Goal: Transaction & Acquisition: Purchase product/service

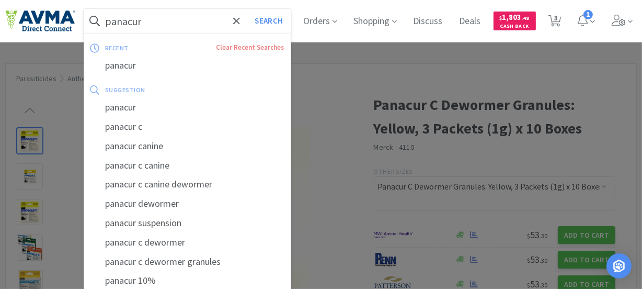
click at [158, 21] on input "panacur" at bounding box center [187, 21] width 207 height 24
paste input "078934205"
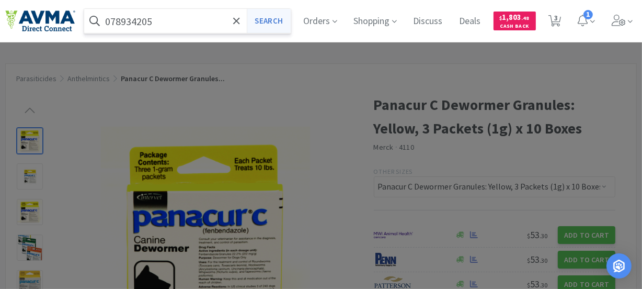
type input "078934205"
click at [265, 18] on button "Search" at bounding box center [268, 21] width 43 height 24
select select "1"
select select "4"
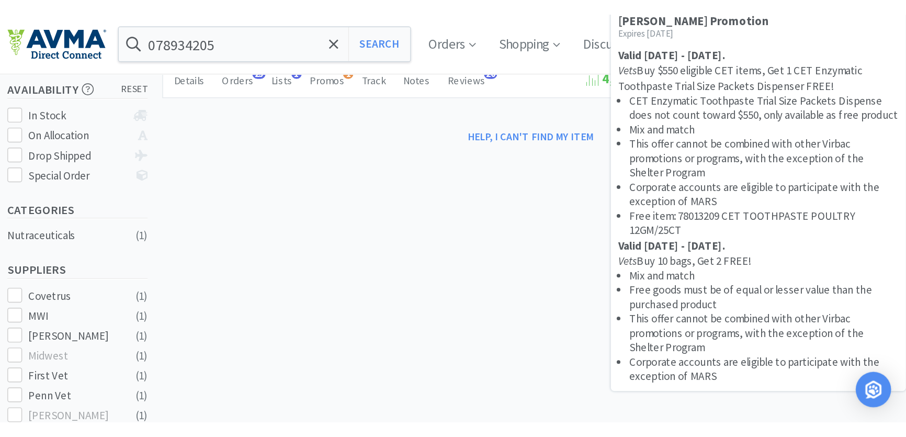
scroll to position [190, 0]
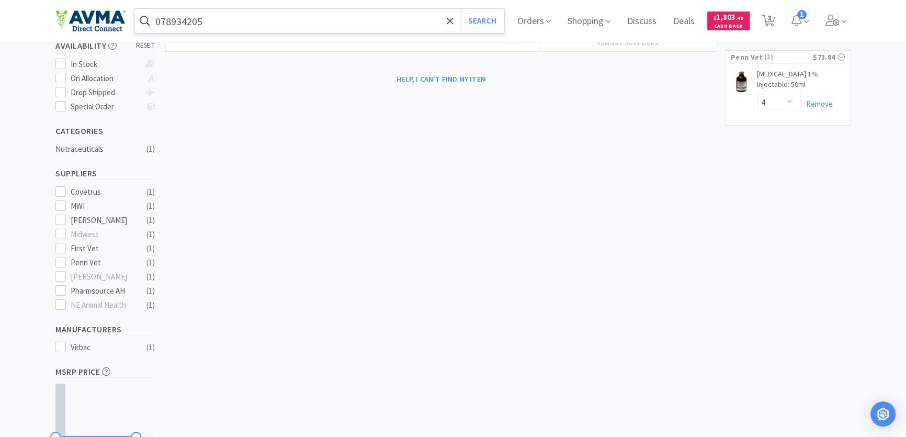
click at [268, 10] on input "078934205" at bounding box center [319, 21] width 370 height 24
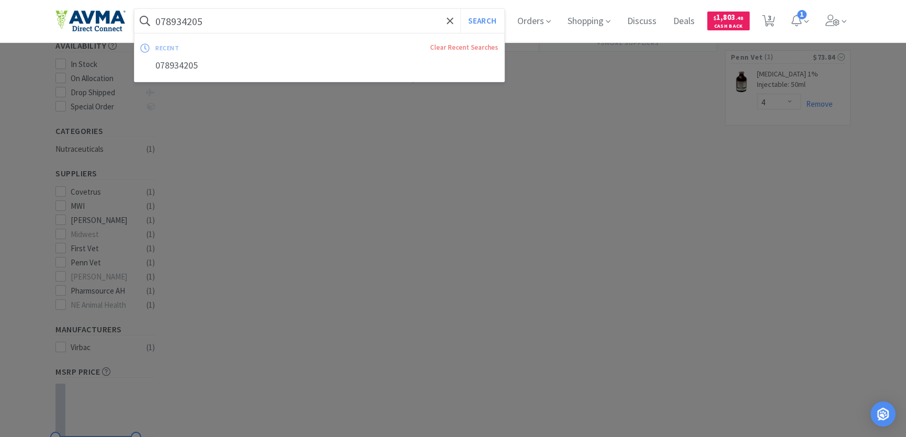
paste input "6"
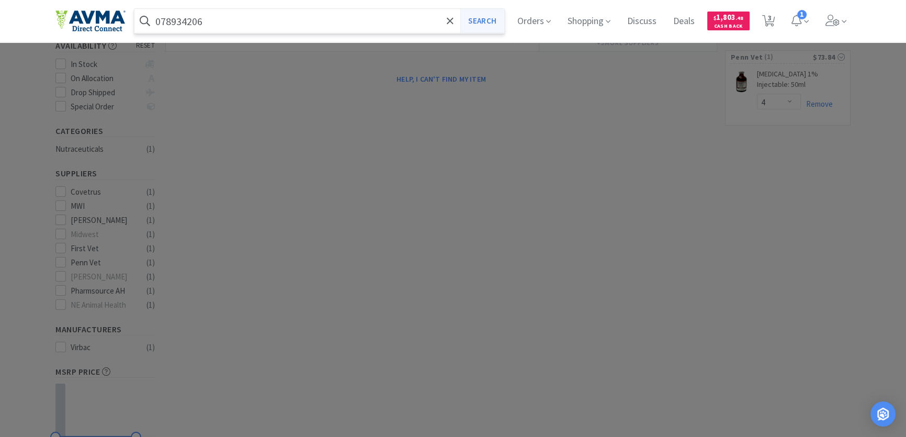
click at [488, 16] on button "Search" at bounding box center [481, 21] width 43 height 24
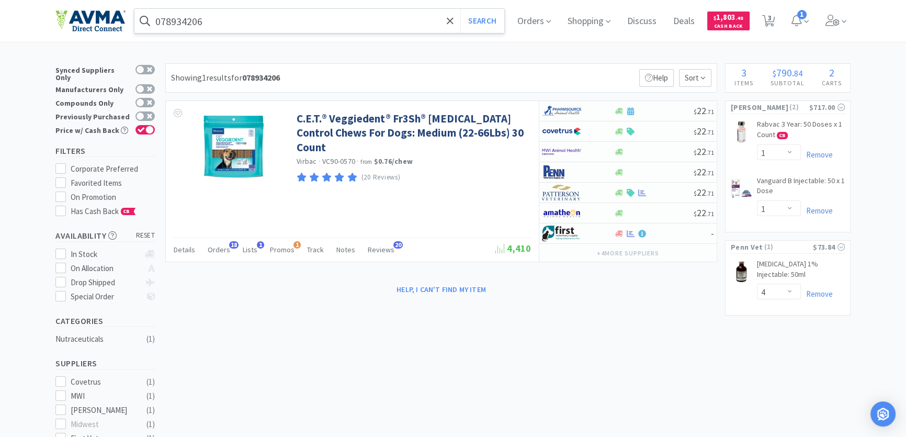
click at [220, 21] on input "078934206" at bounding box center [319, 21] width 370 height 24
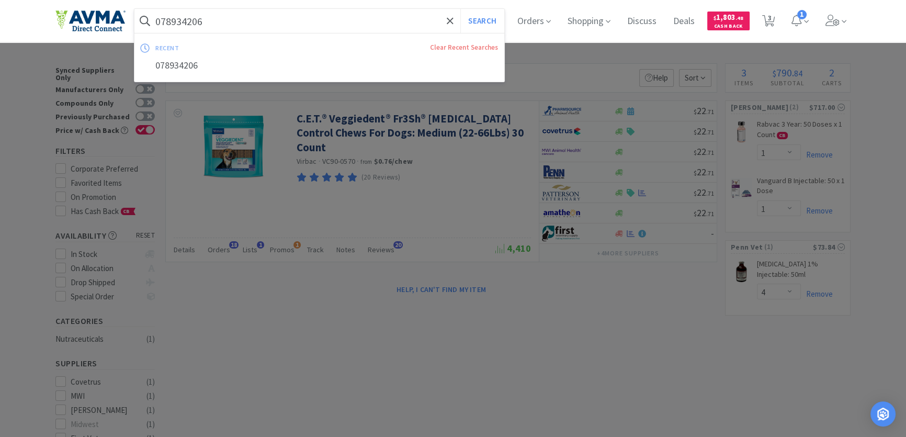
paste input "7"
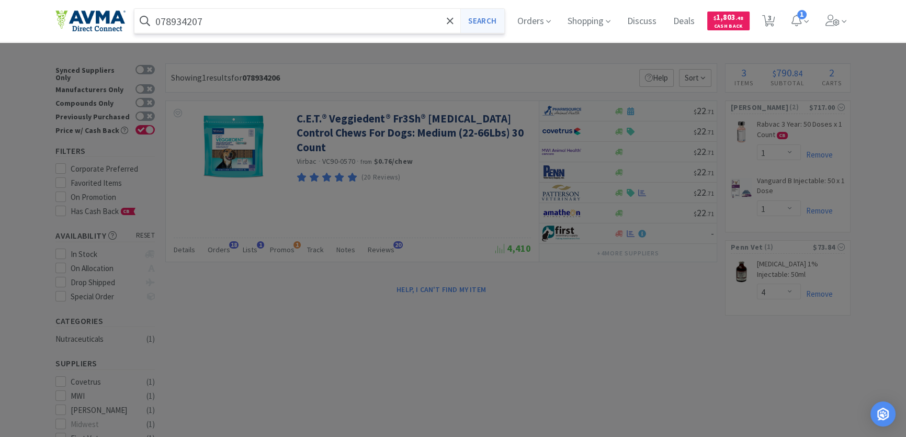
click at [485, 19] on button "Search" at bounding box center [481, 21] width 43 height 24
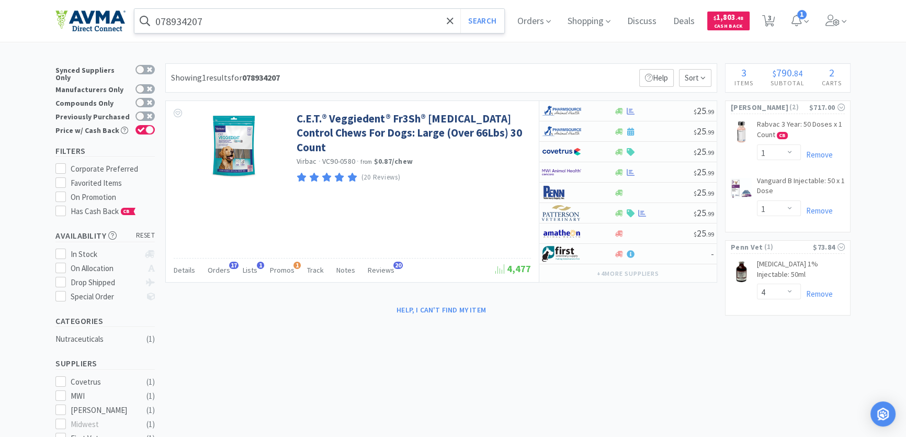
click at [236, 27] on input "078934207" at bounding box center [319, 21] width 370 height 24
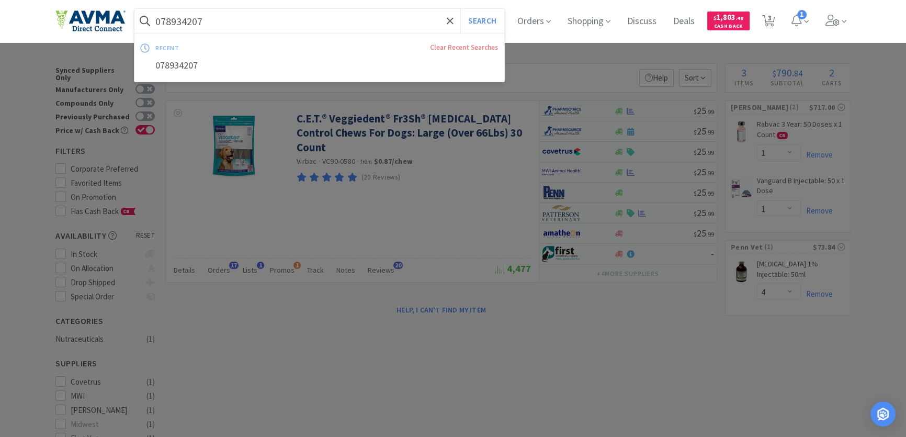
paste input "4421"
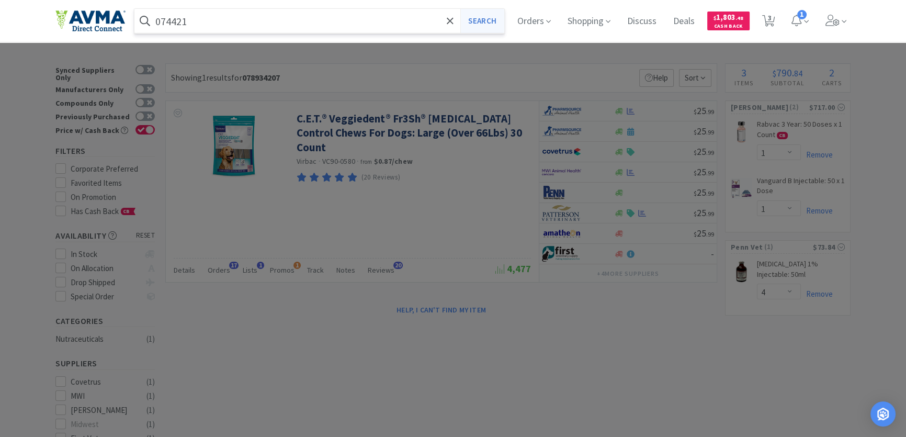
type input "074421"
click at [487, 18] on button "Search" at bounding box center [481, 21] width 43 height 24
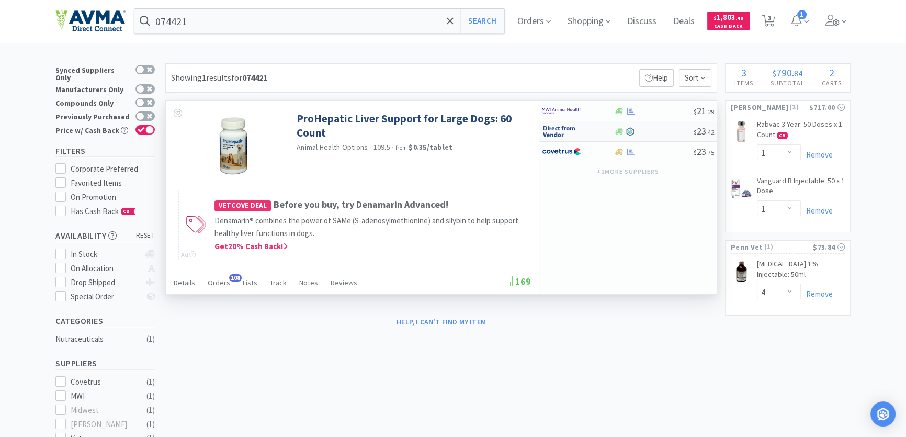
click at [557, 127] on img at bounding box center [561, 131] width 39 height 16
select select "1"
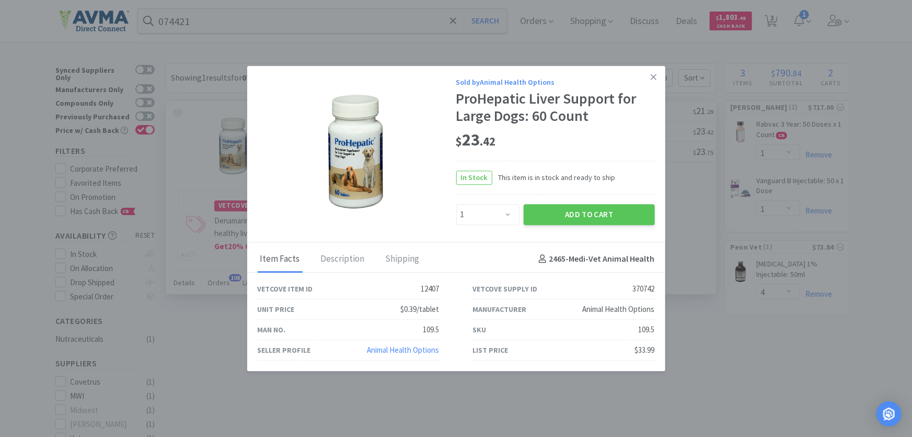
click at [413, 288] on link "Animal Health Options" at bounding box center [404, 350] width 72 height 10
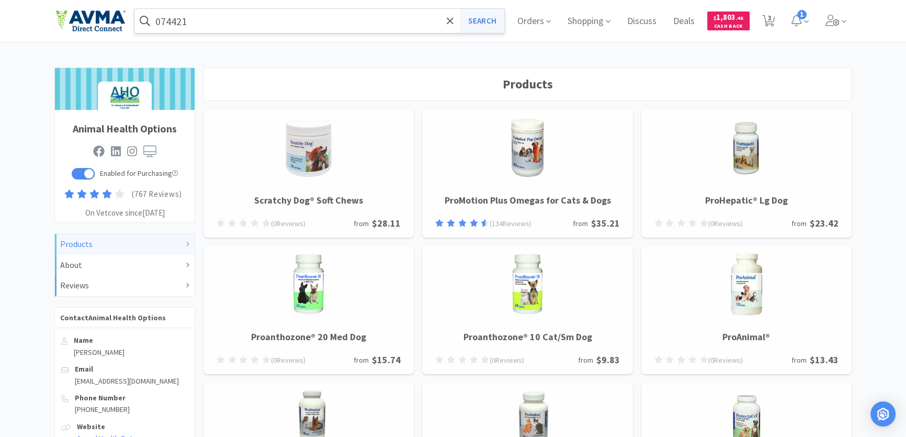
click at [483, 20] on button "Search" at bounding box center [481, 21] width 43 height 24
select select "1"
select select "4"
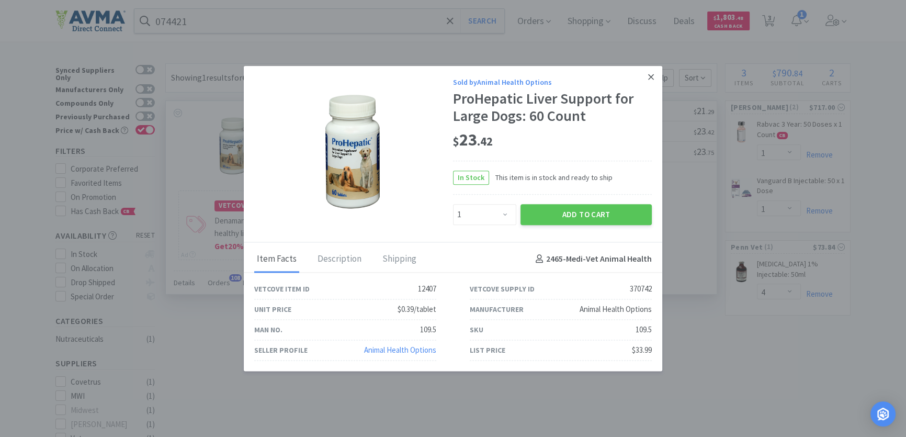
click at [642, 77] on icon at bounding box center [651, 76] width 6 height 9
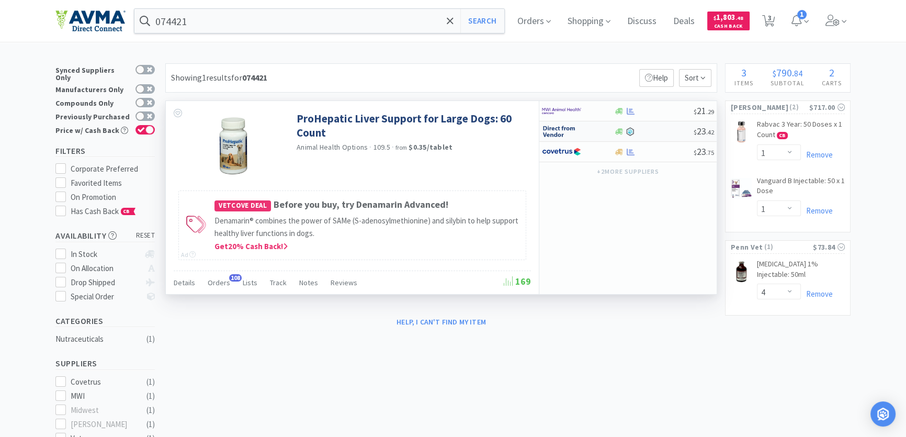
click at [560, 128] on img at bounding box center [561, 131] width 39 height 16
select select "1"
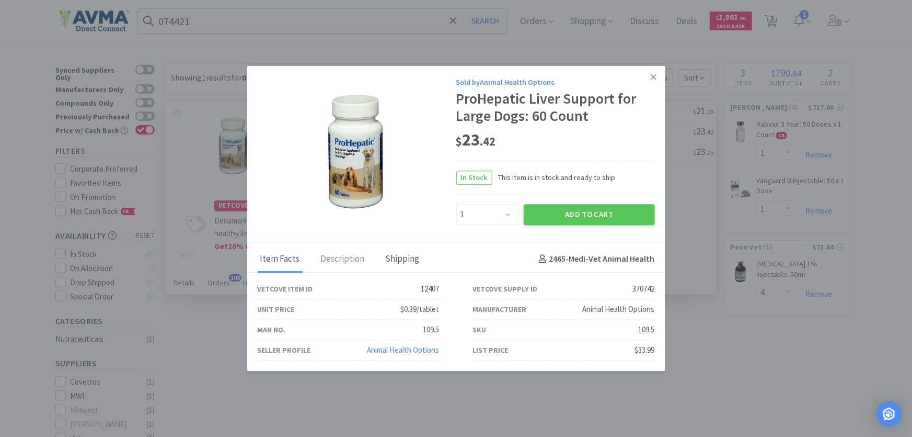
click at [397, 261] on div "Shipping" at bounding box center [402, 259] width 39 height 26
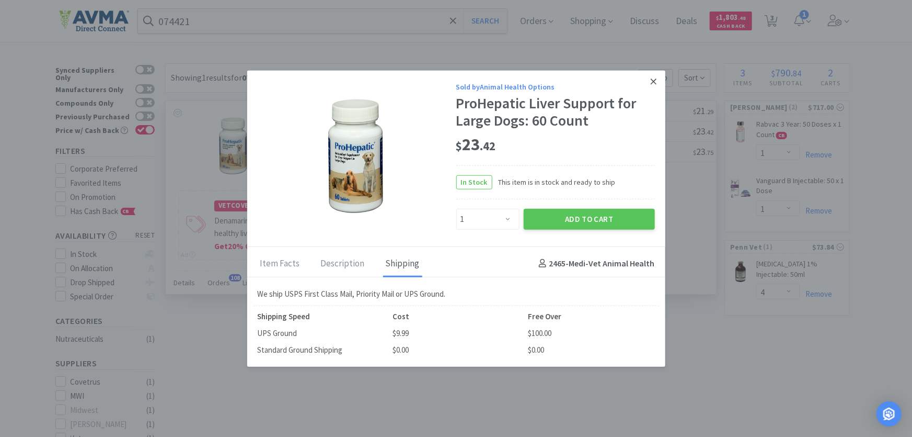
click at [642, 77] on icon at bounding box center [654, 80] width 6 height 9
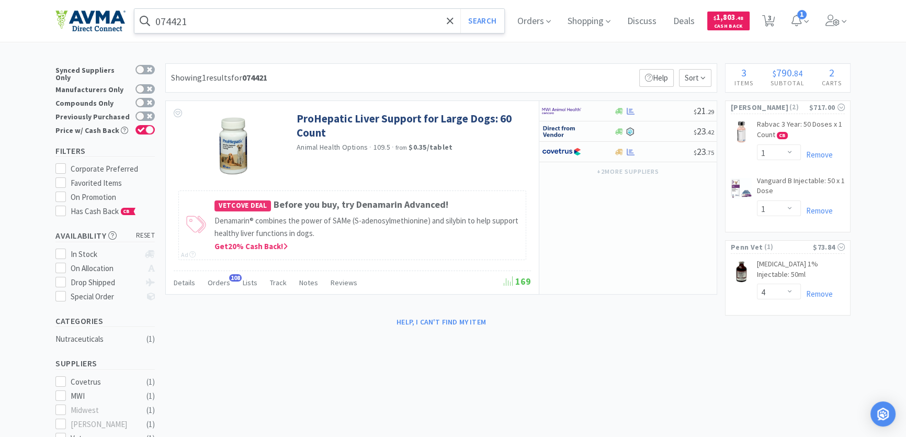
click at [232, 27] on input "074421" at bounding box center [319, 21] width 370 height 24
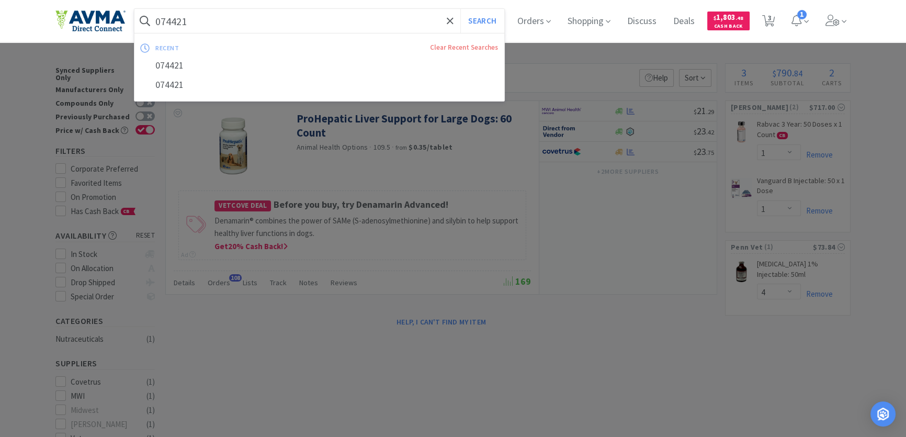
paste input "53466"
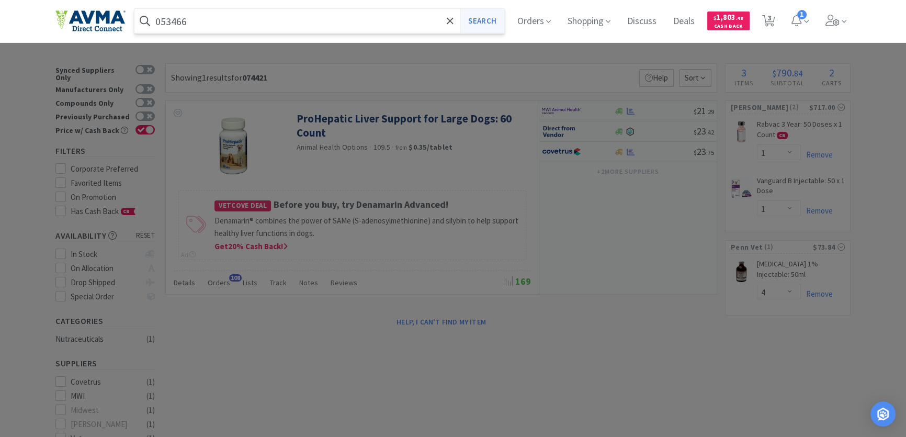
click at [496, 21] on button "Search" at bounding box center [481, 21] width 43 height 24
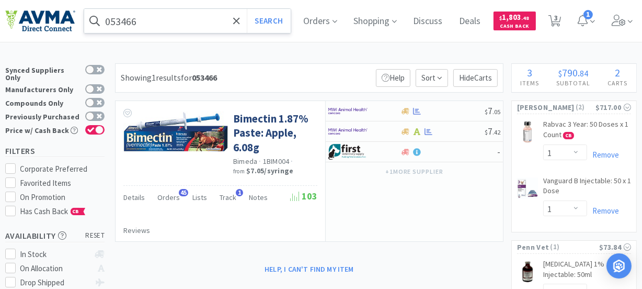
click at [177, 24] on input "053466" at bounding box center [187, 21] width 207 height 24
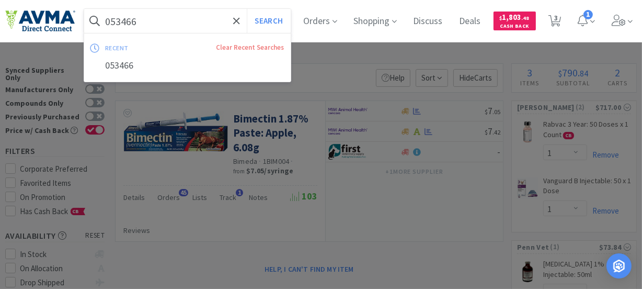
paste input "32734"
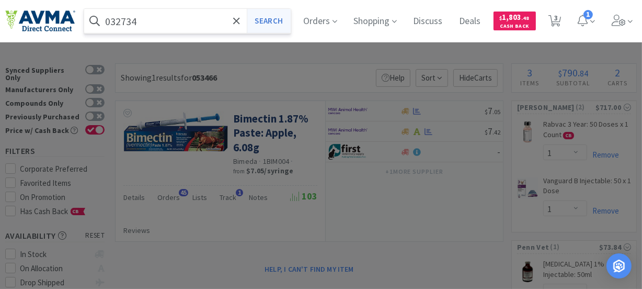
click at [270, 18] on button "Search" at bounding box center [268, 21] width 43 height 24
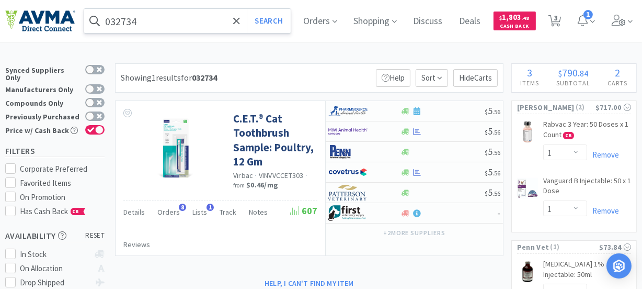
click at [184, 23] on input "032734" at bounding box center [187, 21] width 207 height 24
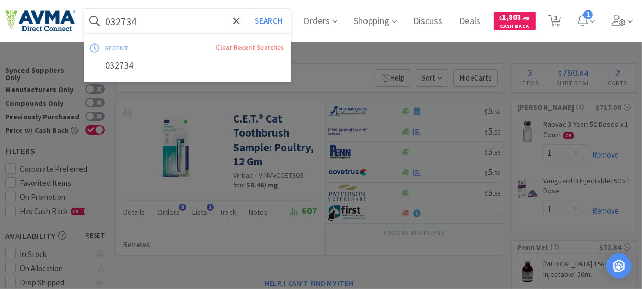
paste input "02447"
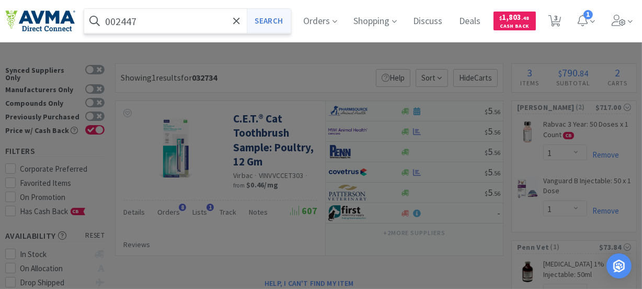
click at [277, 17] on button "Search" at bounding box center [268, 21] width 43 height 24
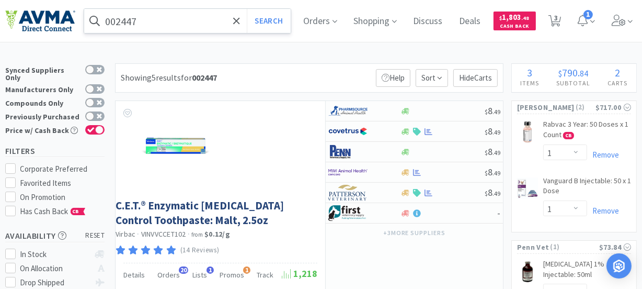
click at [172, 15] on input "002447" at bounding box center [187, 21] width 207 height 24
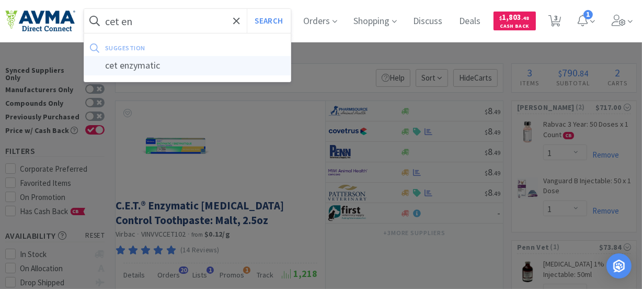
click at [140, 61] on div "cet enzymatic" at bounding box center [187, 65] width 207 height 19
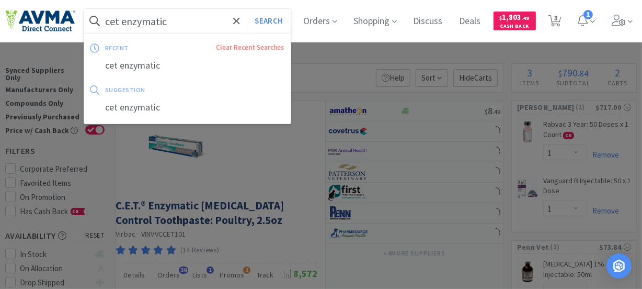
click at [175, 22] on input "cet enzymatic" at bounding box center [187, 21] width 207 height 24
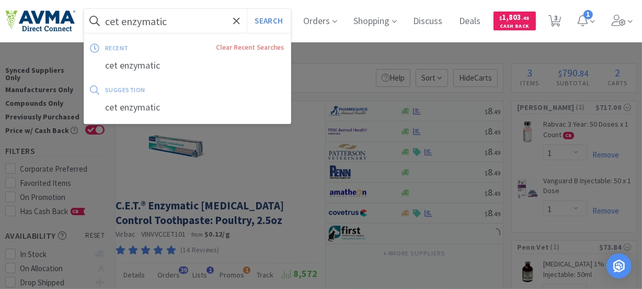
click at [176, 21] on input "cet enzymatic" at bounding box center [187, 21] width 207 height 24
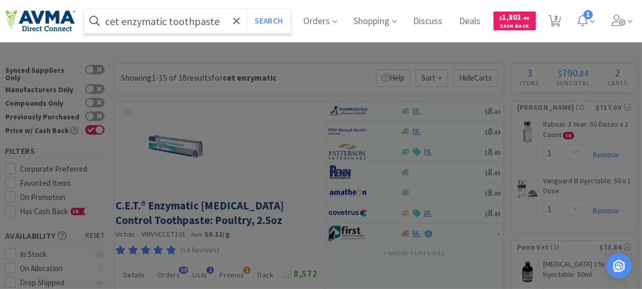
type input "cet enzymatic toothpaste"
click at [247, 9] on button "Search" at bounding box center [268, 21] width 43 height 24
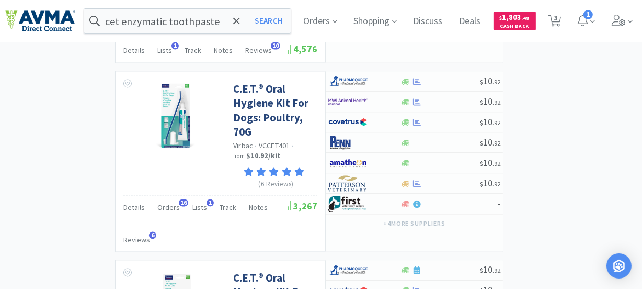
scroll to position [1867, 0]
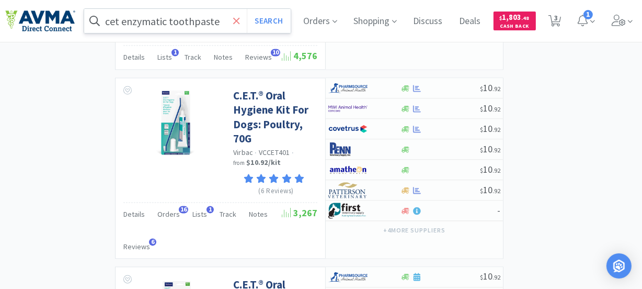
click at [240, 18] on icon at bounding box center [236, 21] width 7 height 10
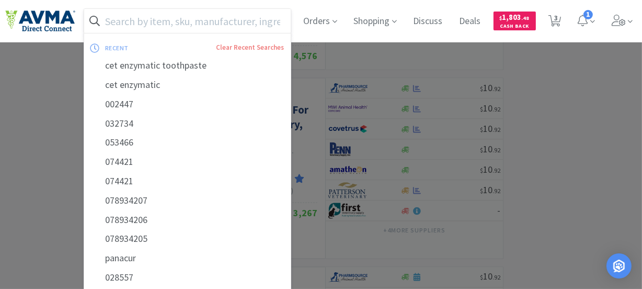
click at [182, 21] on input "text" at bounding box center [187, 21] width 207 height 24
paste input "030058"
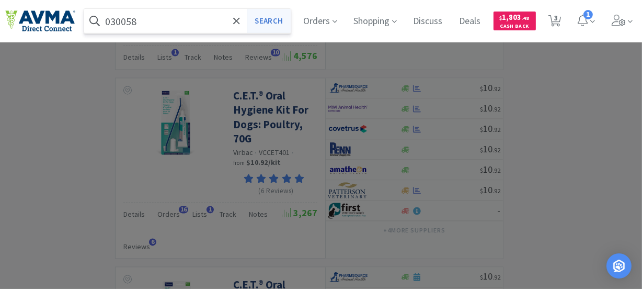
click at [268, 18] on button "Search" at bounding box center [268, 21] width 43 height 24
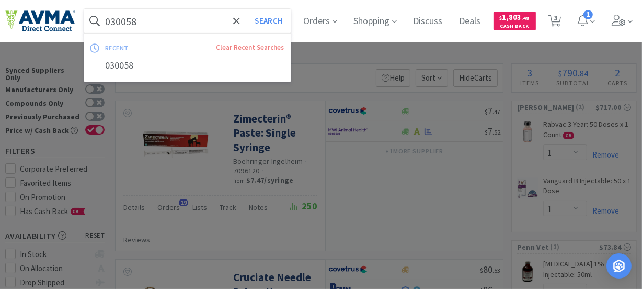
click at [182, 20] on input "030058" at bounding box center [187, 21] width 207 height 24
paste input "78929495"
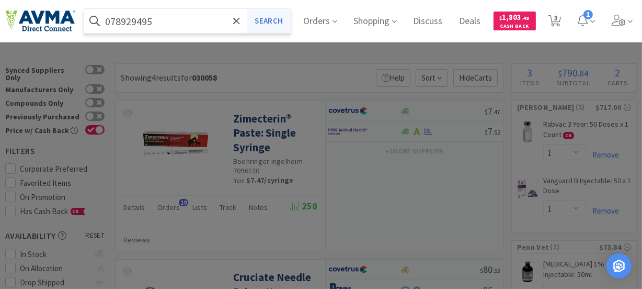
click at [272, 19] on button "Search" at bounding box center [268, 21] width 43 height 24
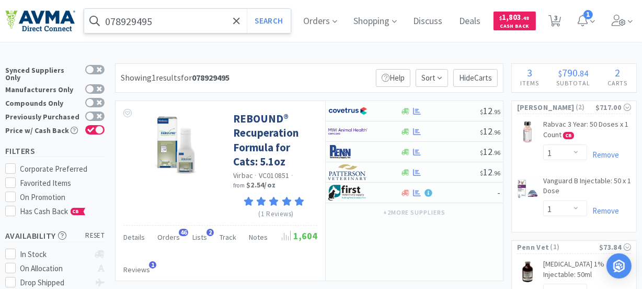
click at [207, 20] on input "078929495" at bounding box center [187, 21] width 207 height 24
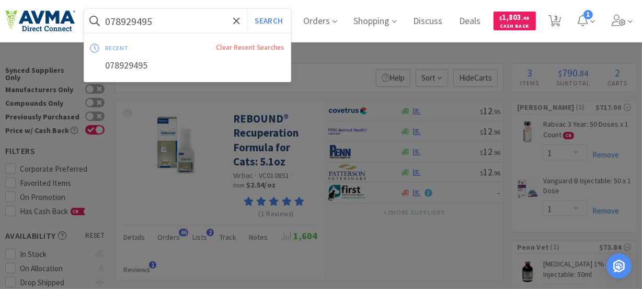
paste input "360742"
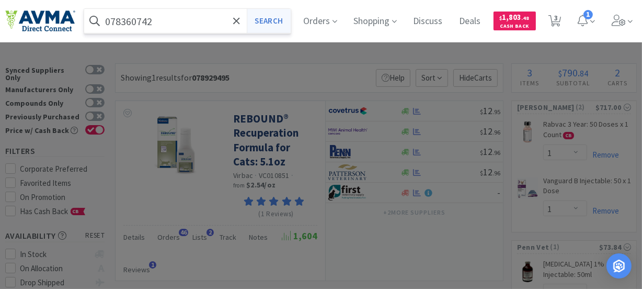
click at [281, 21] on button "Search" at bounding box center [268, 21] width 43 height 24
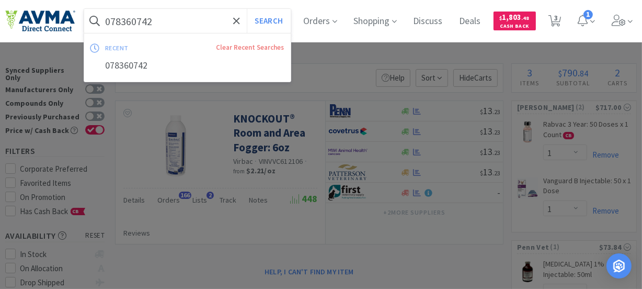
click at [168, 14] on input "078360742" at bounding box center [187, 21] width 207 height 24
paste input "940846"
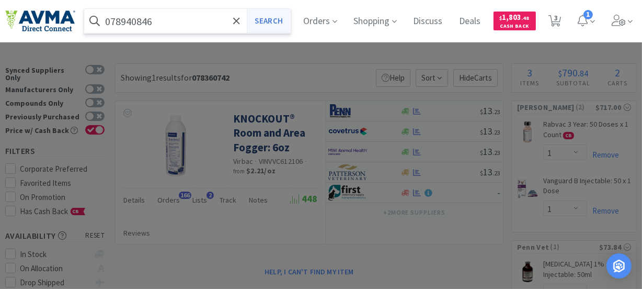
click at [275, 23] on button "Search" at bounding box center [268, 21] width 43 height 24
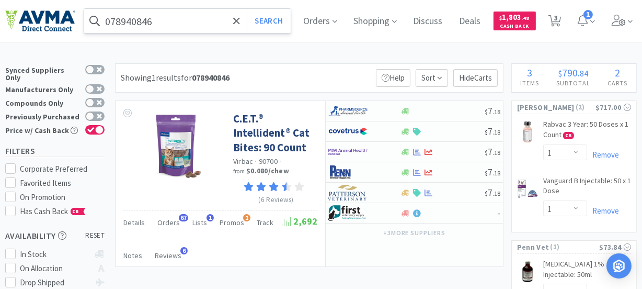
click at [203, 24] on input "078940846" at bounding box center [187, 21] width 207 height 24
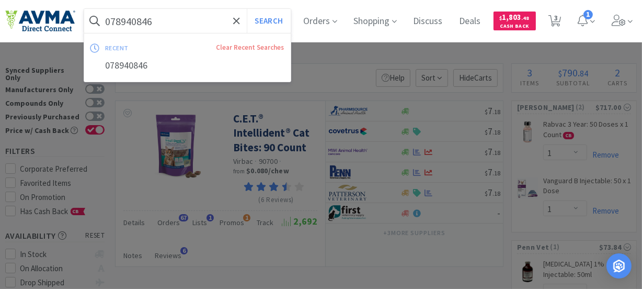
paste input "64359"
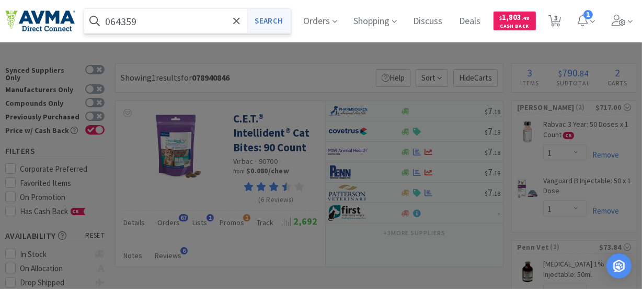
type input "064359"
click at [277, 21] on button "Search" at bounding box center [268, 21] width 43 height 24
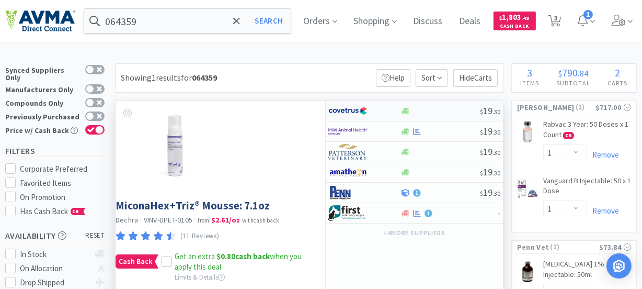
click at [338, 109] on img at bounding box center [347, 111] width 39 height 16
select select "1"
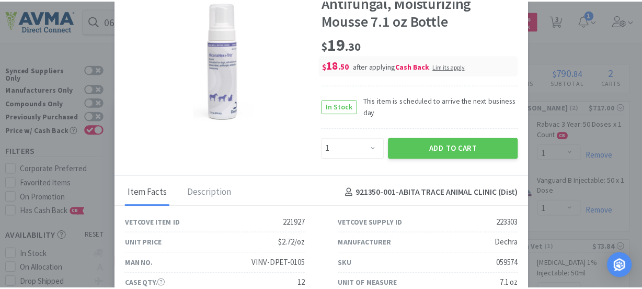
scroll to position [47, 0]
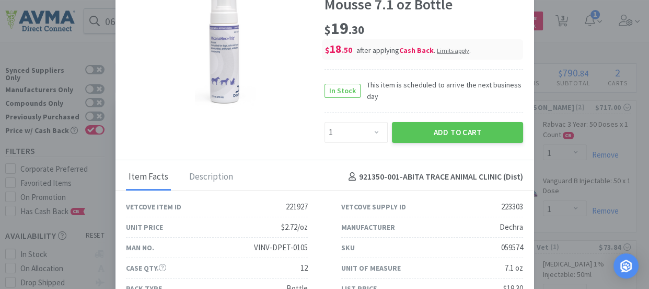
click at [504, 244] on div "059574" at bounding box center [512, 247] width 22 height 13
copy div "059574"
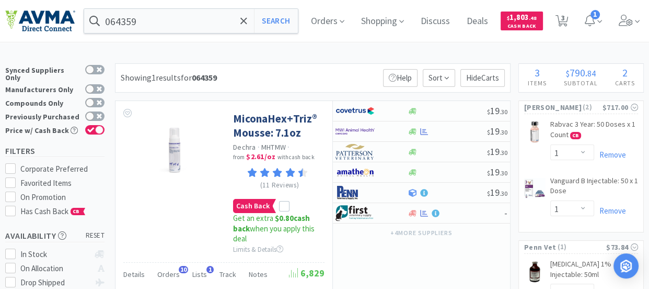
drag, startPoint x: 554, startPoint y: 41, endPoint x: 565, endPoint y: 49, distance: 13.4
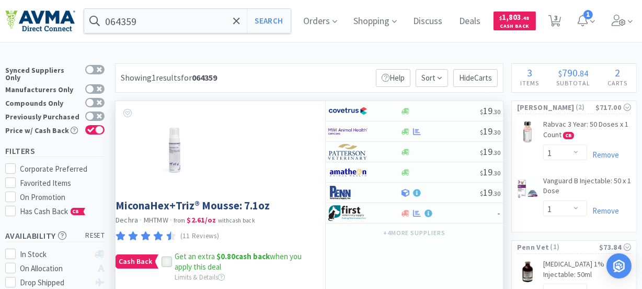
click at [163, 261] on icon at bounding box center [166, 261] width 7 height 7
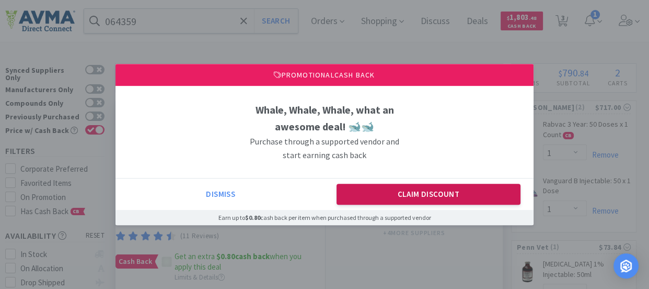
click at [425, 184] on button "Claim Discount" at bounding box center [429, 194] width 185 height 21
